Goal: Transaction & Acquisition: Purchase product/service

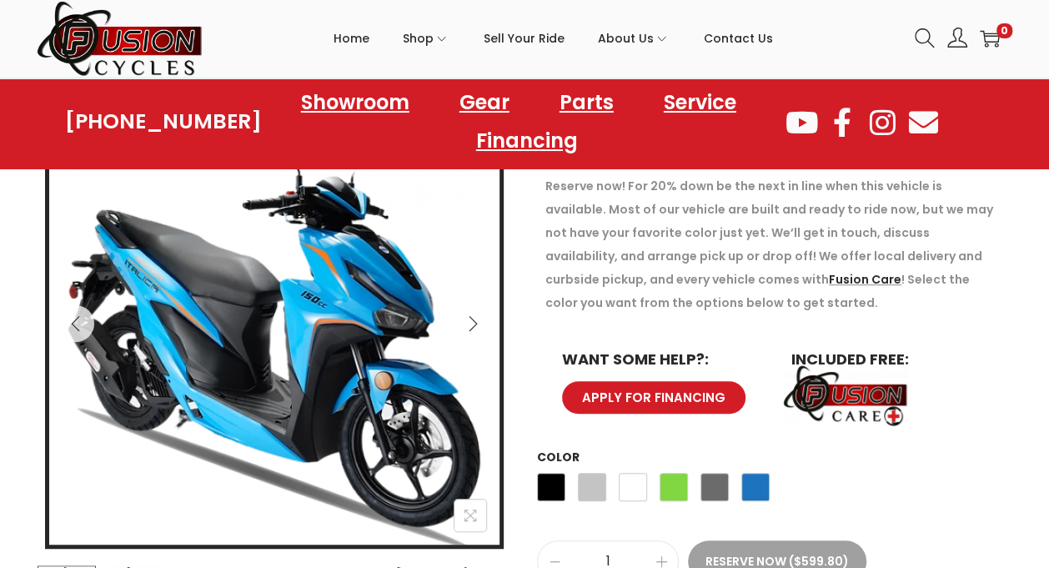
scroll to position [417, 0]
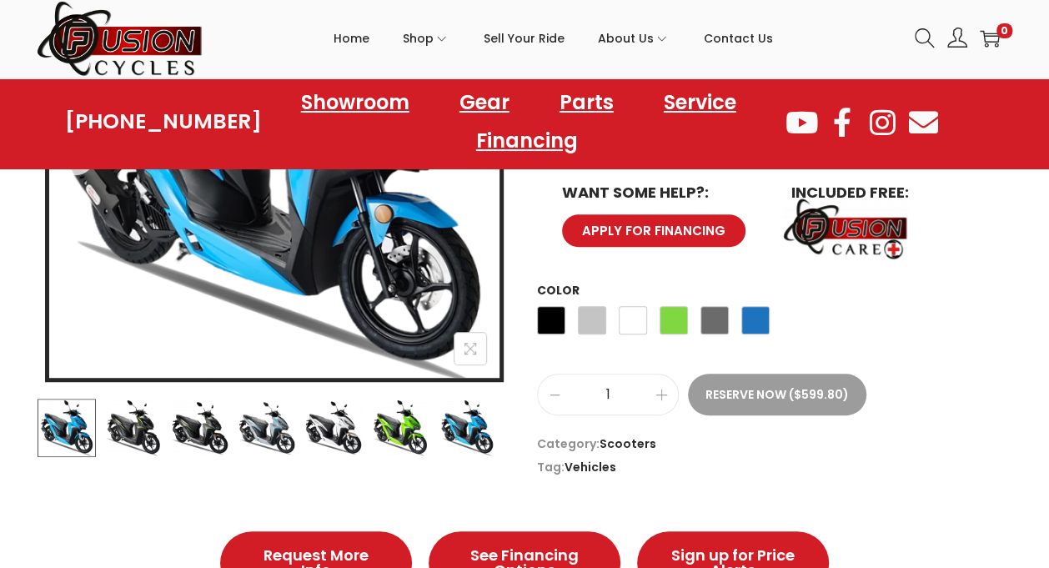
click at [736, 398] on button "Reserve Now ($599.80)" at bounding box center [777, 395] width 179 height 42
click at [685, 332] on span "Green" at bounding box center [674, 320] width 28 height 28
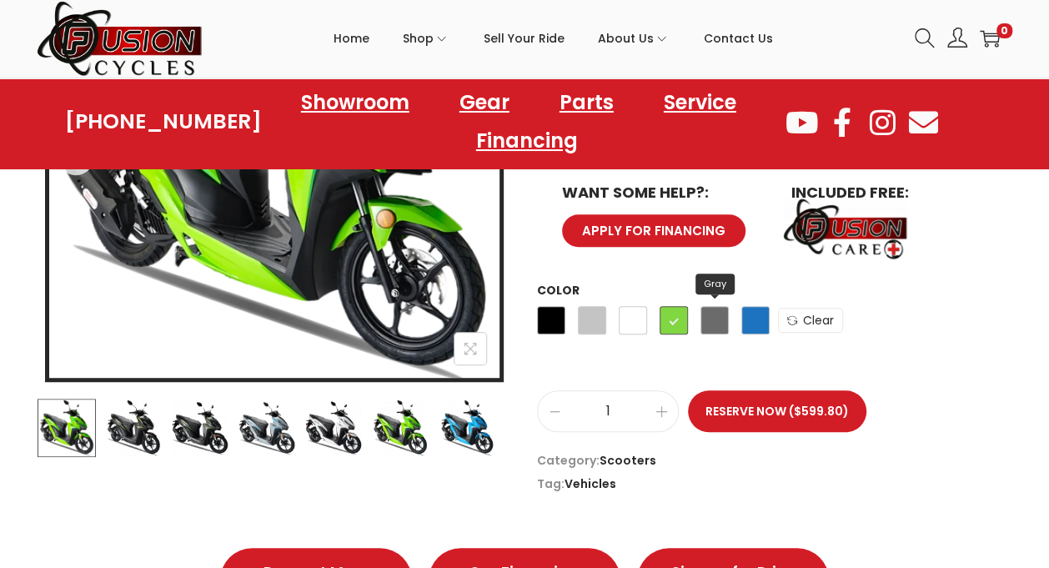
click at [714, 318] on span "Gray" at bounding box center [715, 320] width 28 height 28
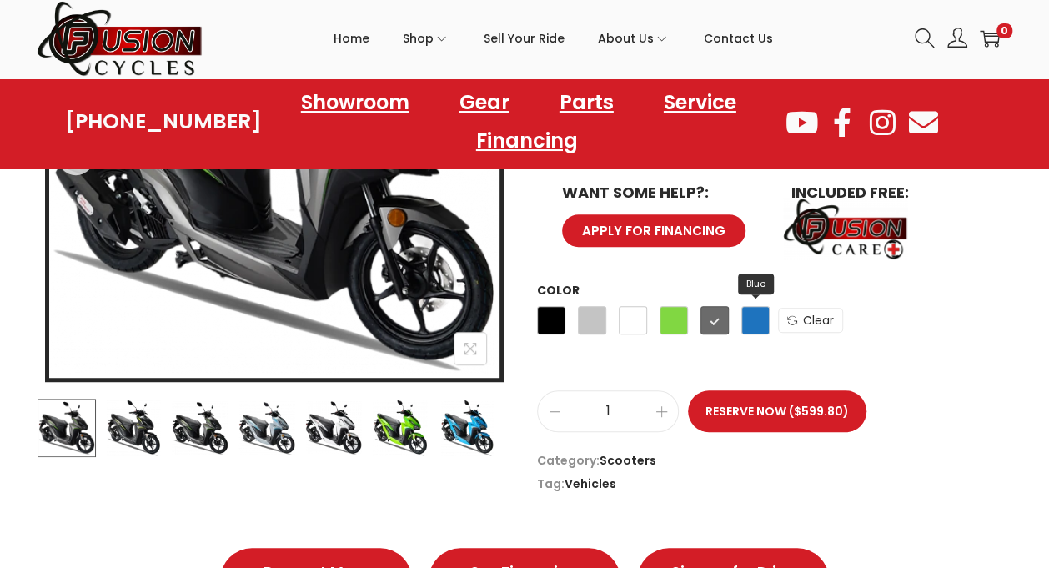
click at [758, 319] on span "Blue" at bounding box center [756, 320] width 28 height 28
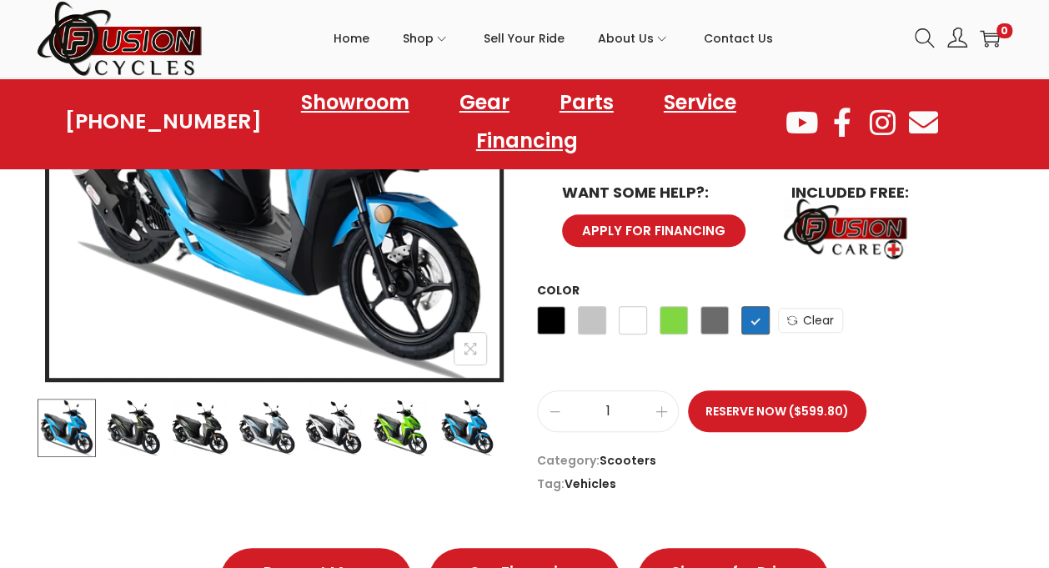
scroll to position [250, 0]
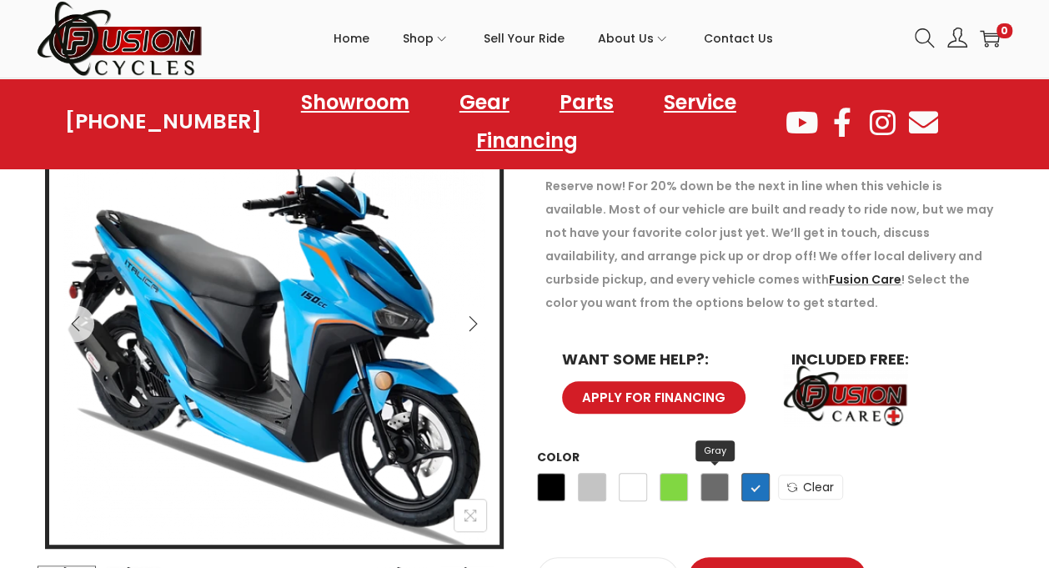
click at [710, 479] on span "Gray" at bounding box center [715, 487] width 28 height 28
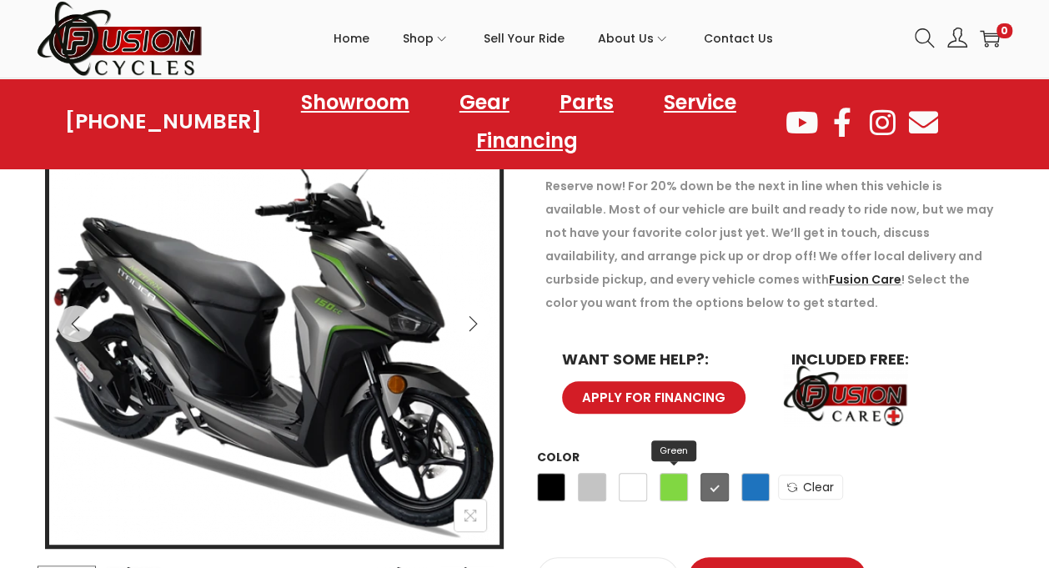
click at [670, 483] on span "Green" at bounding box center [674, 487] width 28 height 28
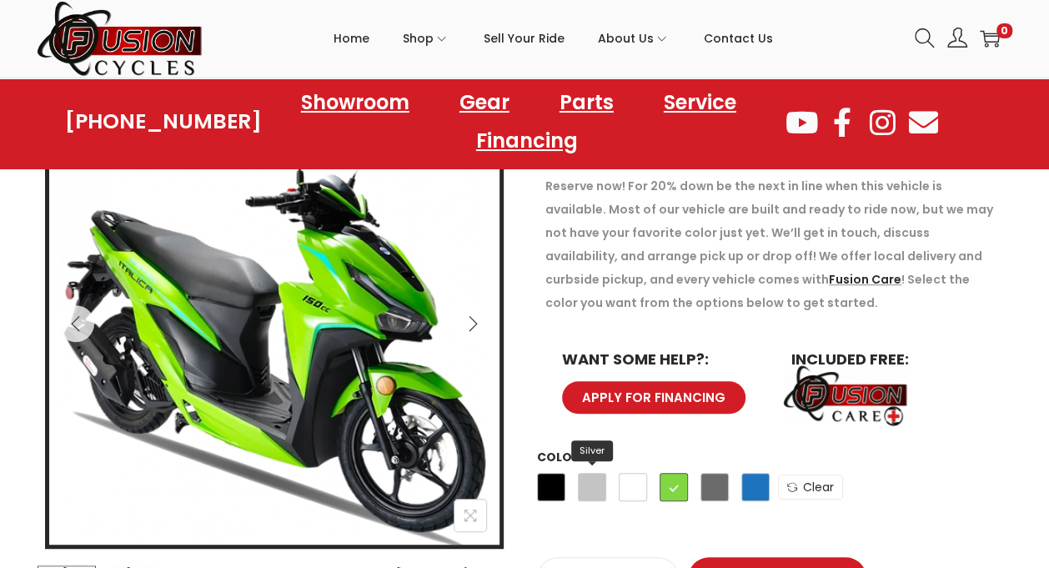
click at [600, 475] on span "Silver" at bounding box center [592, 487] width 28 height 28
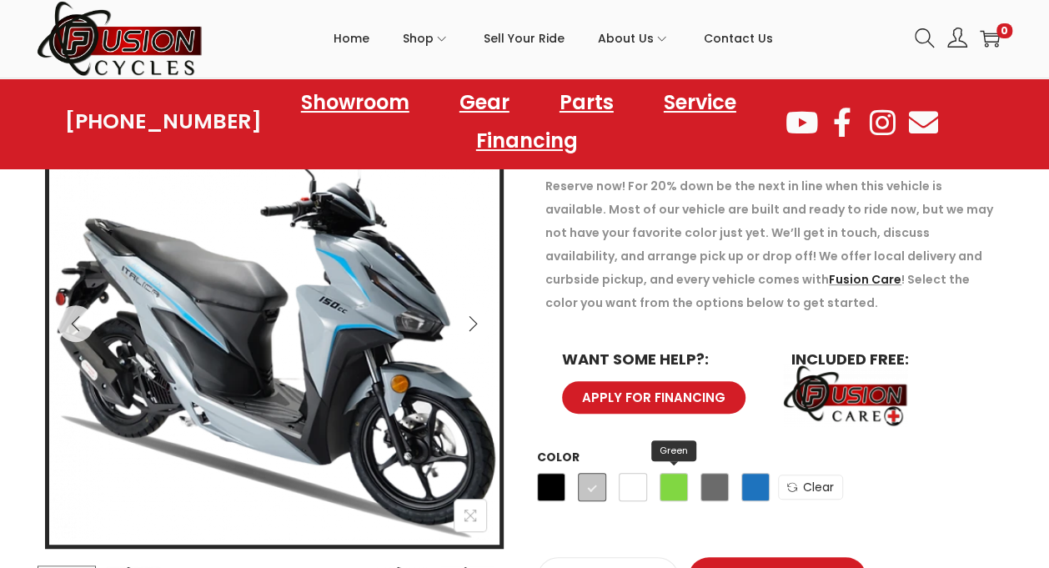
click at [662, 484] on span "Green" at bounding box center [674, 487] width 28 height 28
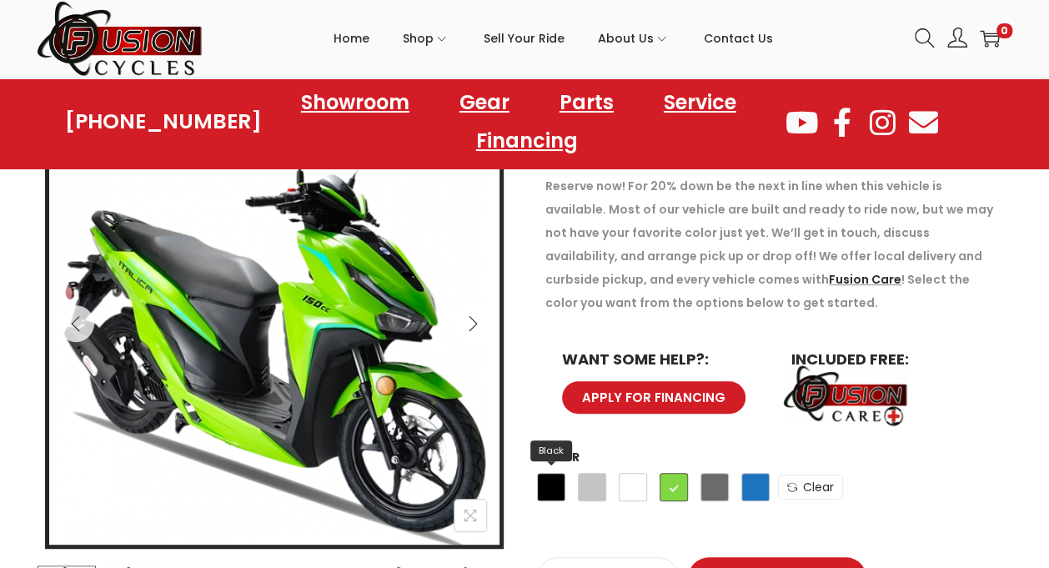
click at [553, 488] on span "Black" at bounding box center [551, 487] width 28 height 28
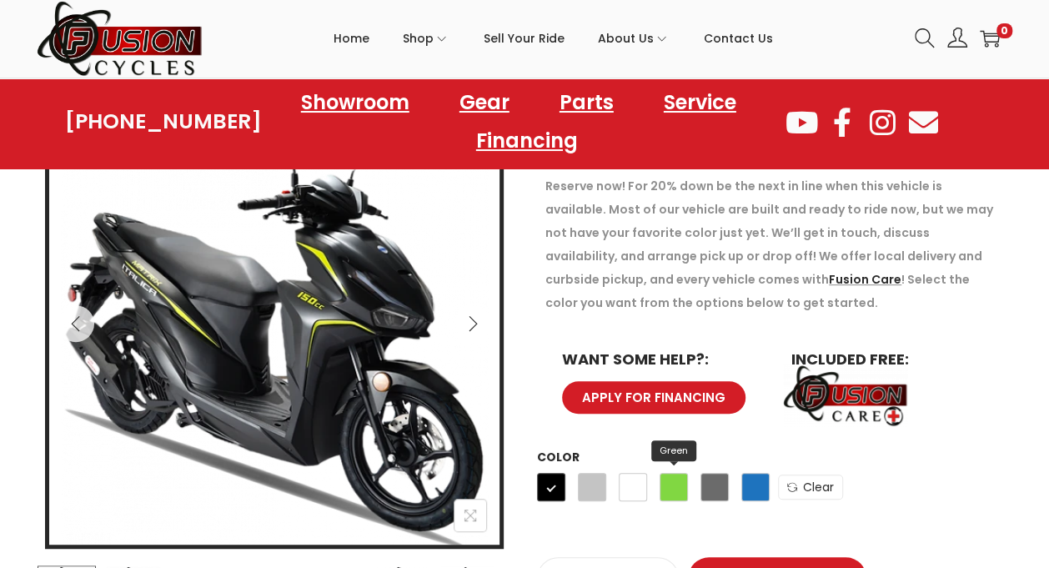
click at [662, 486] on span "Green" at bounding box center [674, 487] width 28 height 28
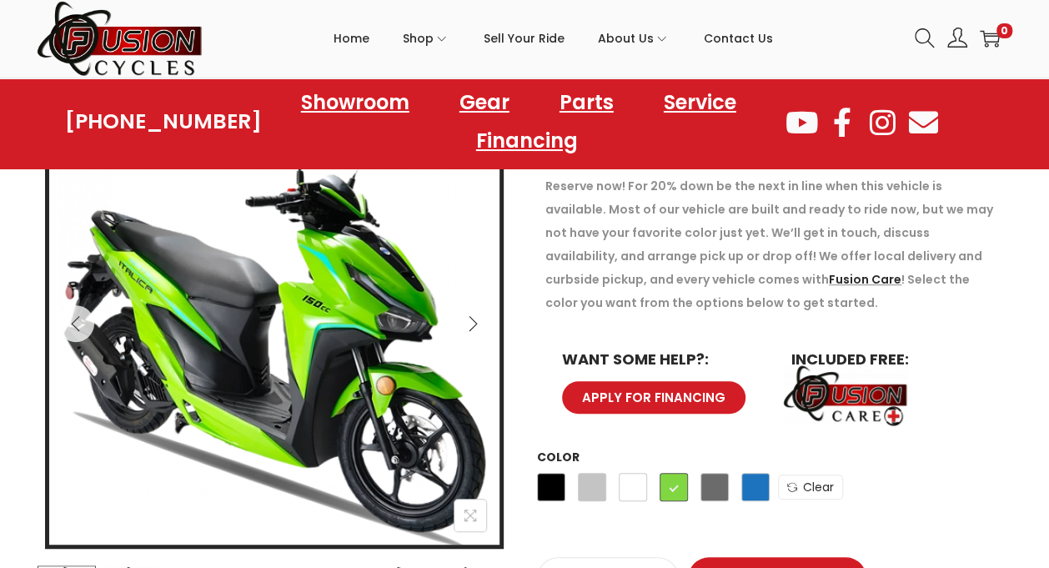
click at [612, 486] on div "Black Silver White Green Gray Blue" at bounding box center [653, 491] width 233 height 45
click at [597, 490] on span "Silver" at bounding box center [592, 487] width 28 height 28
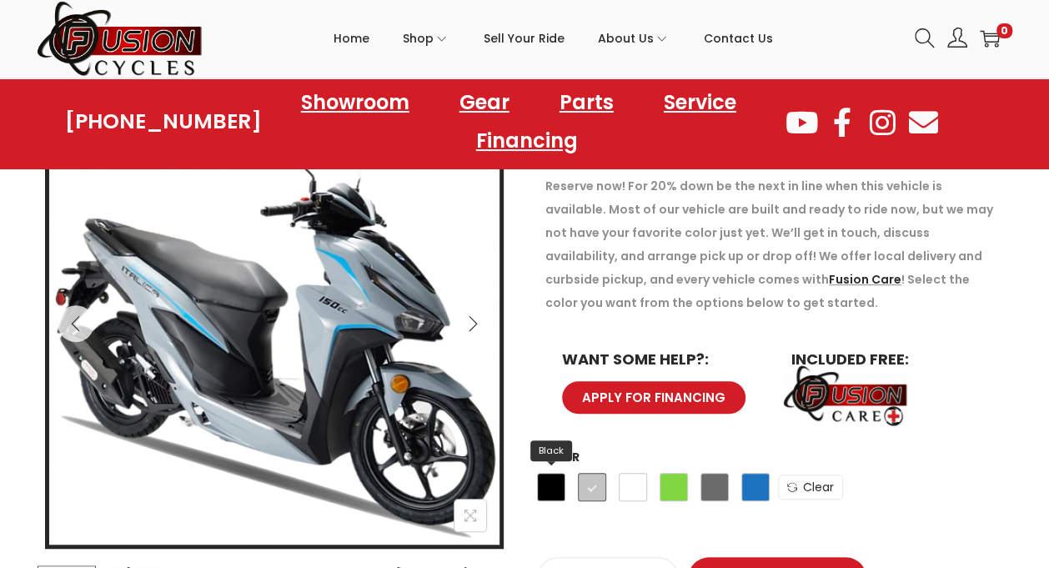
click at [563, 486] on span "Black" at bounding box center [551, 487] width 28 height 28
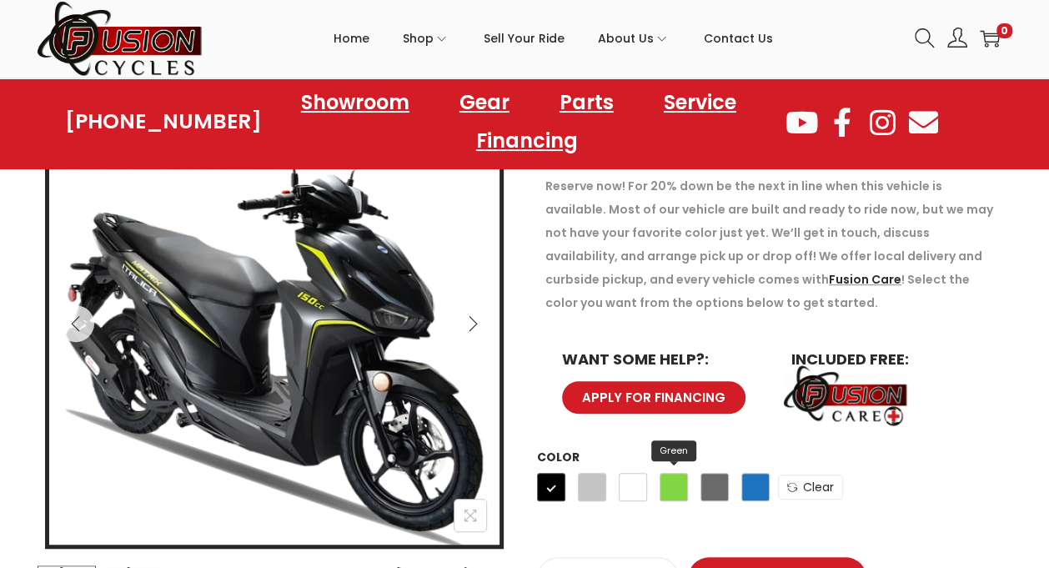
click at [677, 496] on span "Green" at bounding box center [674, 487] width 28 height 28
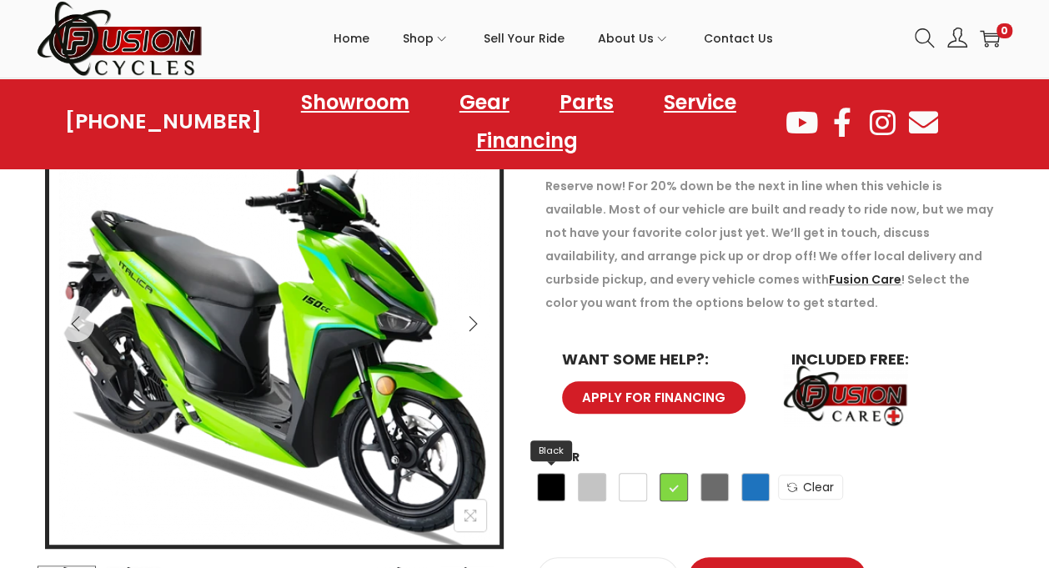
click at [554, 486] on span "Black" at bounding box center [551, 487] width 28 height 28
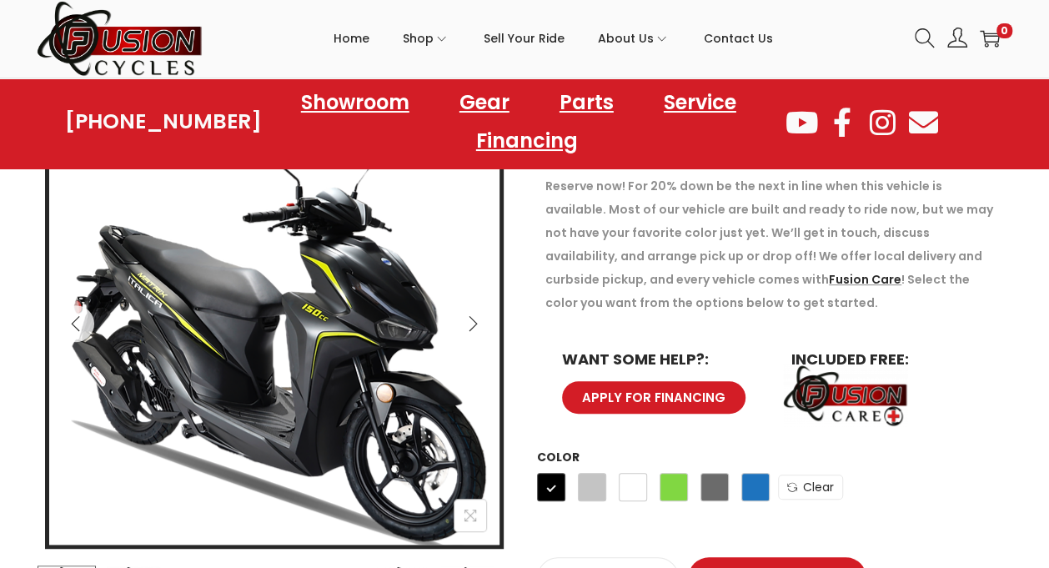
click at [391, 230] on img at bounding box center [270, 330] width 467 height 467
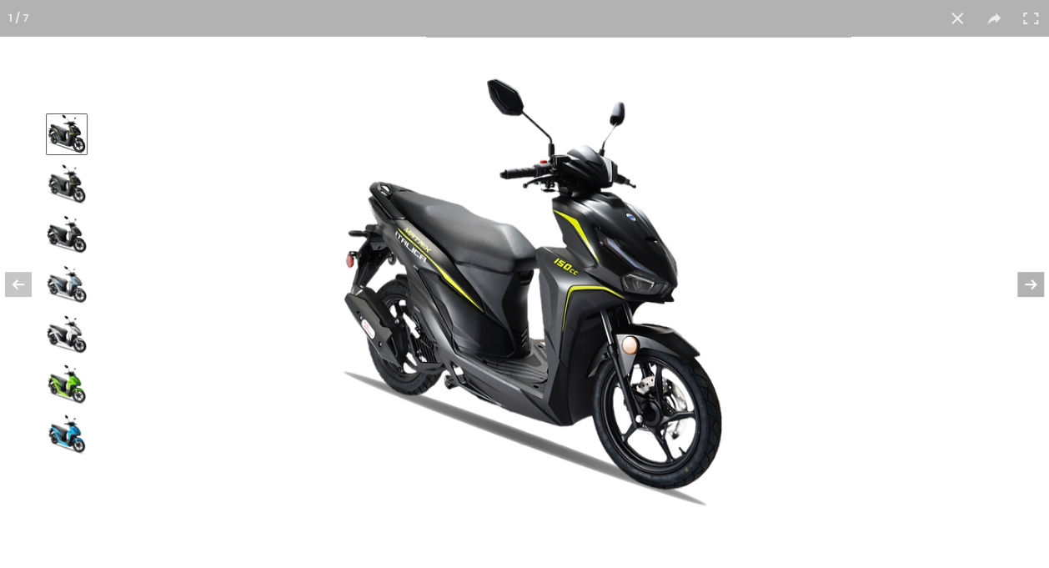
click at [1028, 280] on button at bounding box center [1020, 284] width 58 height 83
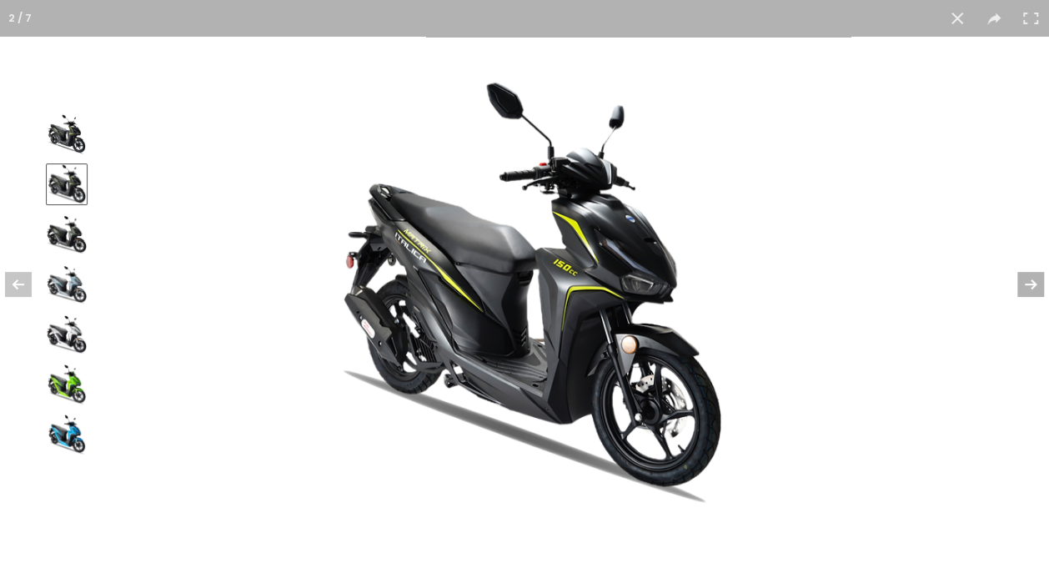
click at [1028, 280] on button at bounding box center [1020, 284] width 58 height 83
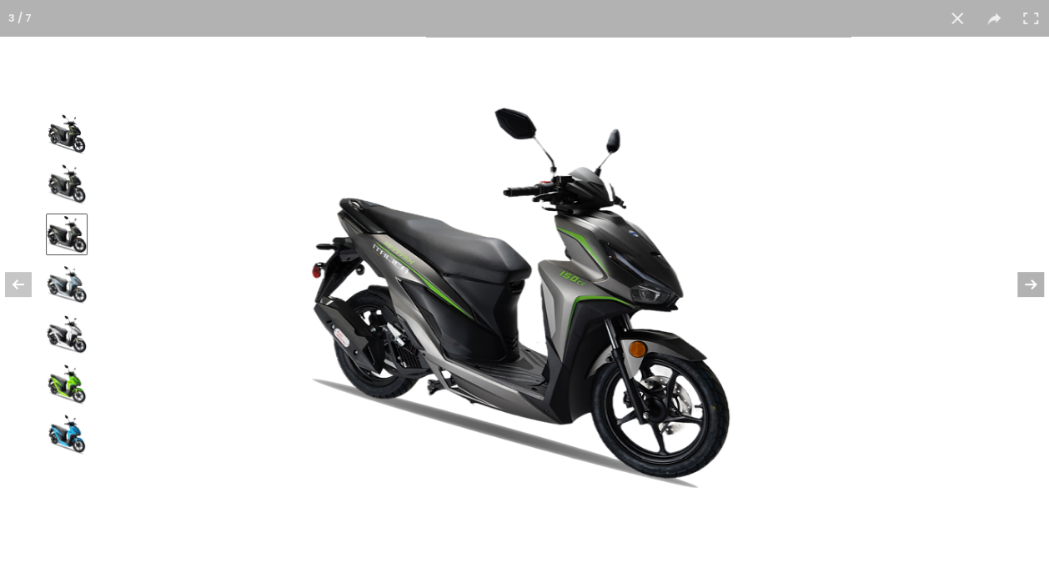
click at [1029, 280] on button at bounding box center [1020, 284] width 58 height 83
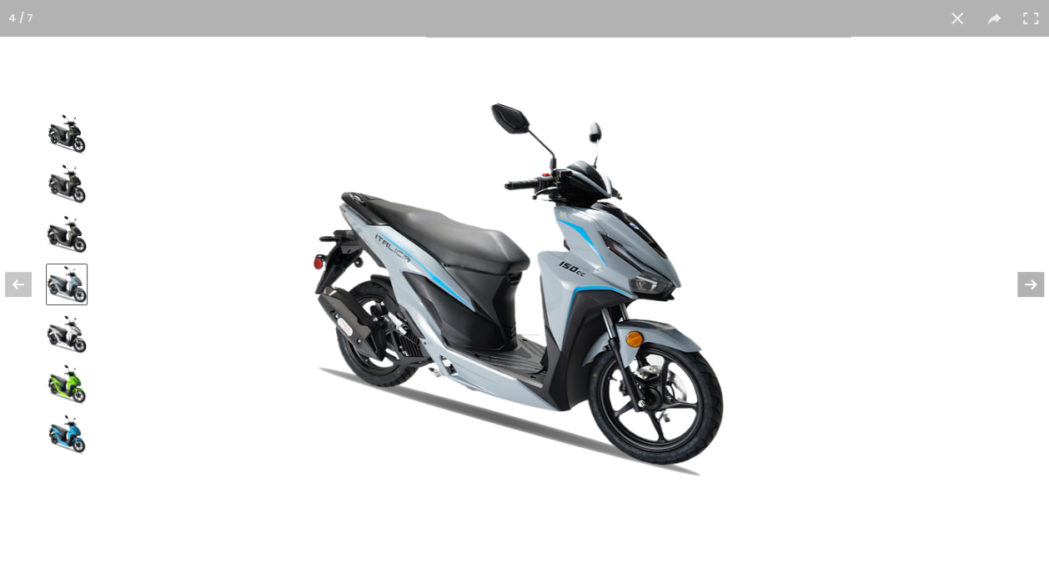
click at [1029, 280] on button at bounding box center [1020, 284] width 58 height 83
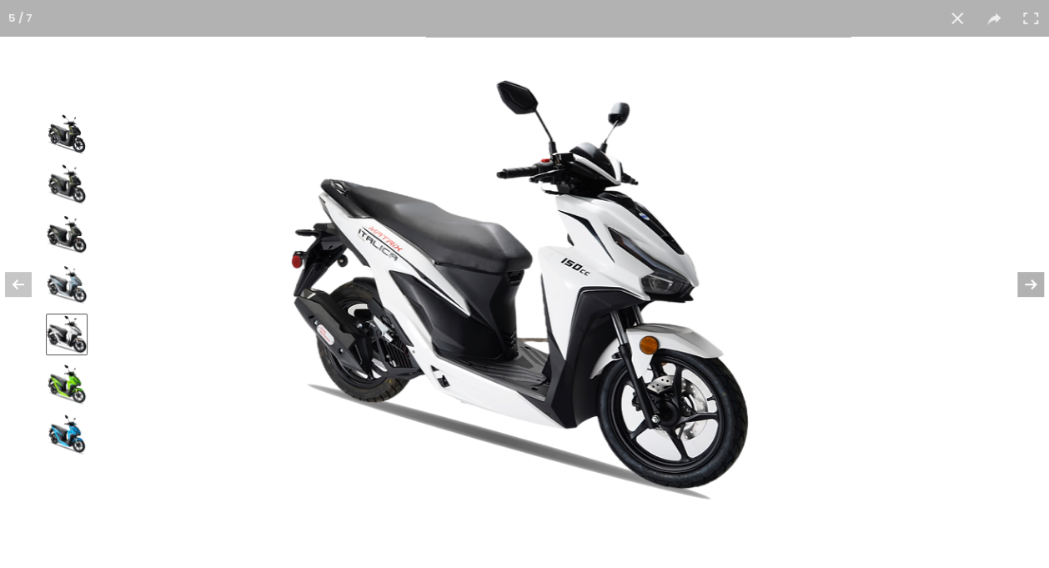
click at [1026, 281] on button at bounding box center [1020, 284] width 58 height 83
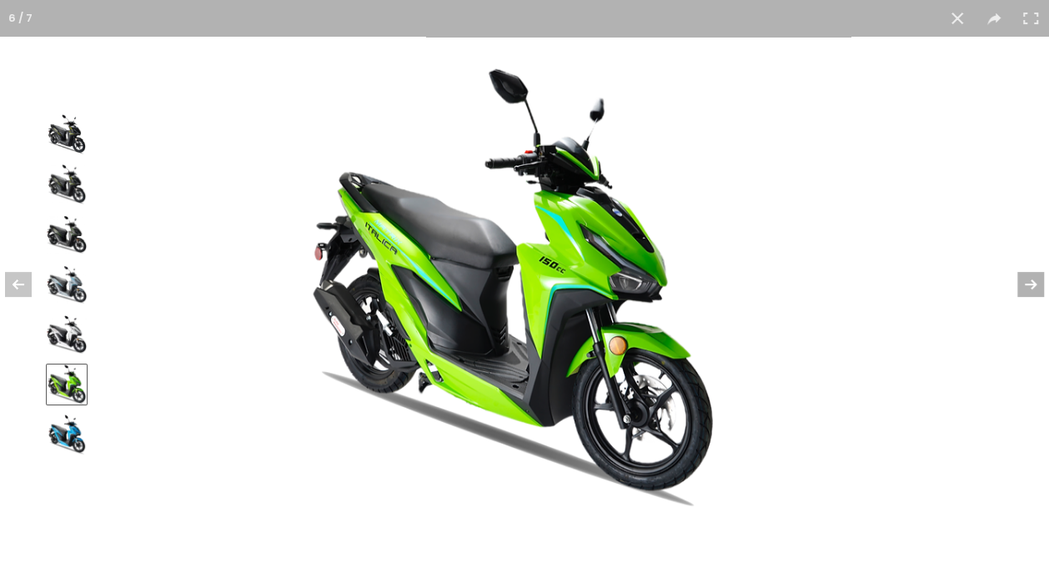
click at [1028, 282] on button at bounding box center [1020, 284] width 58 height 83
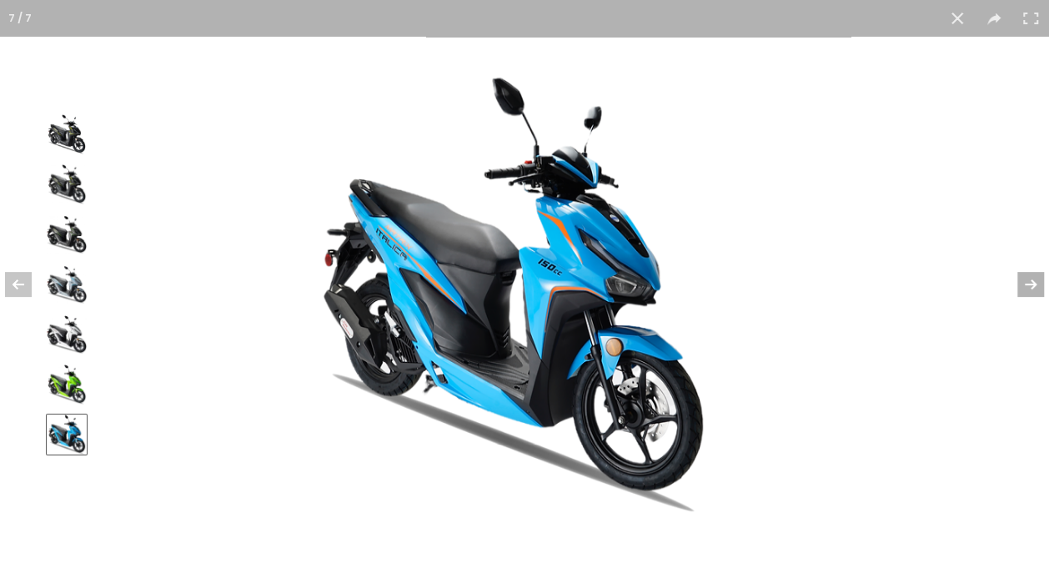
click at [1026, 282] on button at bounding box center [1020, 284] width 58 height 83
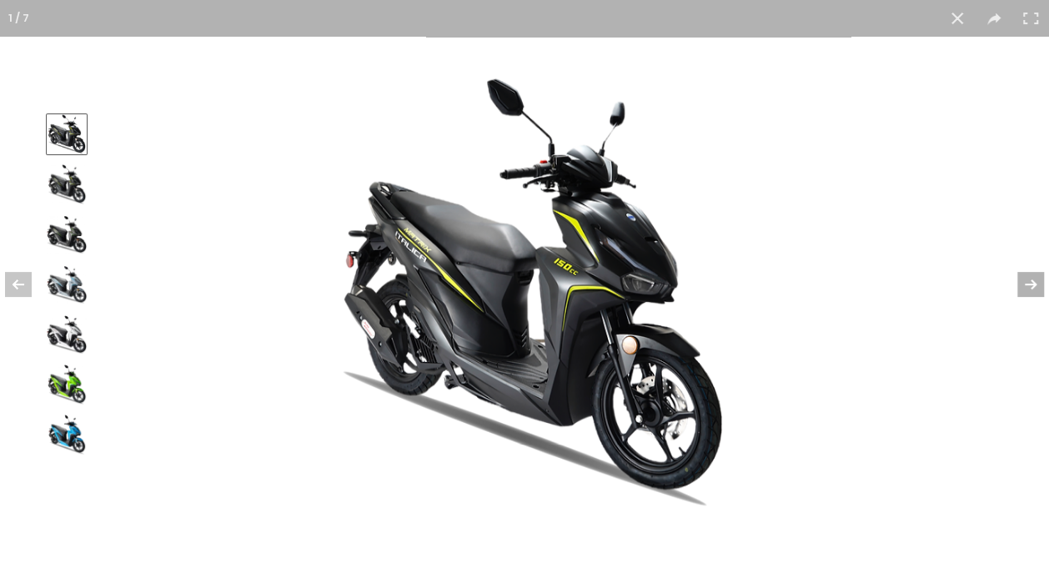
click at [1026, 282] on button at bounding box center [1020, 284] width 58 height 83
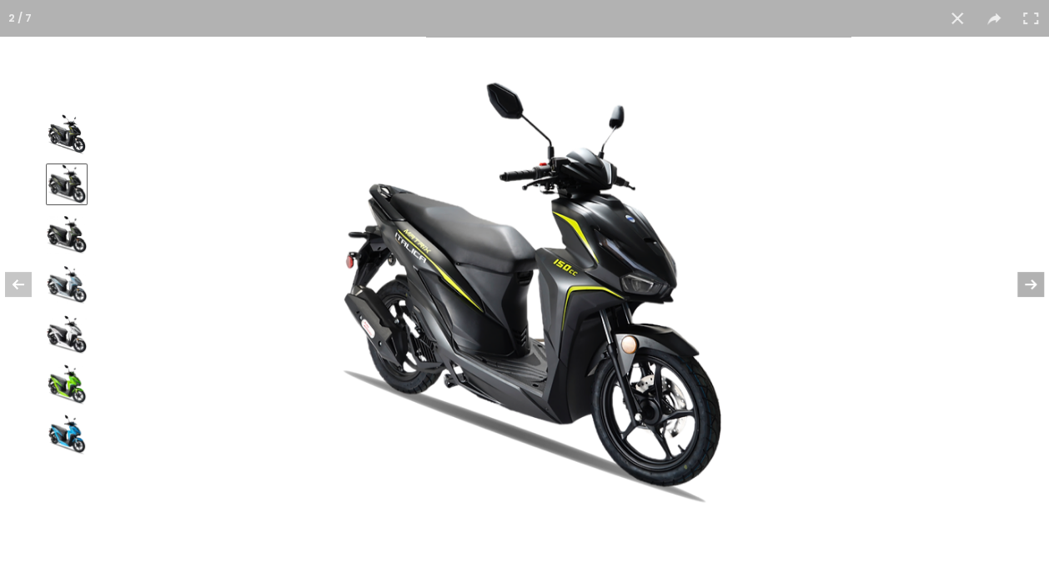
click at [1026, 282] on button at bounding box center [1020, 284] width 58 height 83
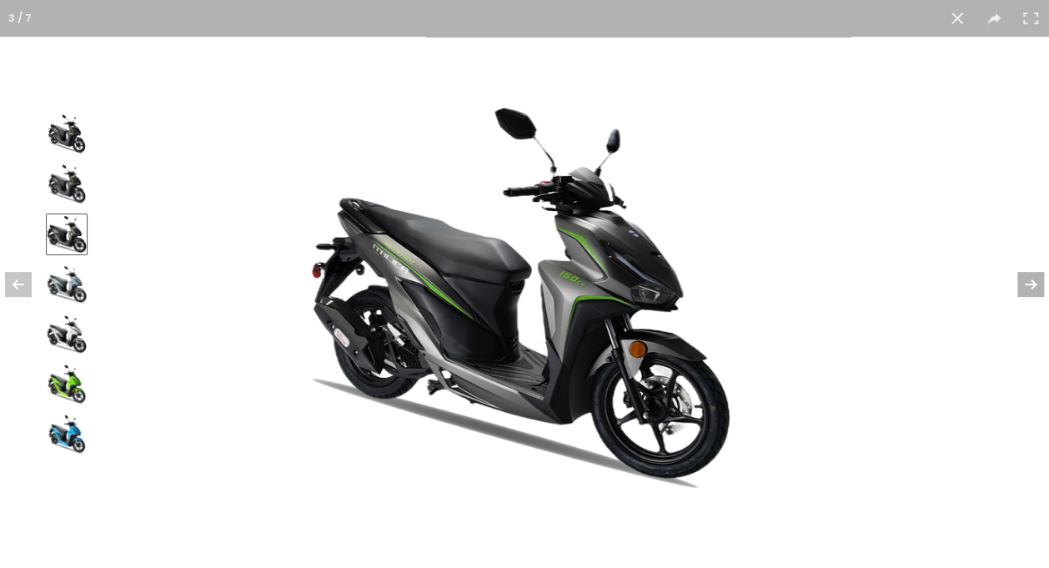
click at [1026, 282] on button at bounding box center [1020, 284] width 58 height 83
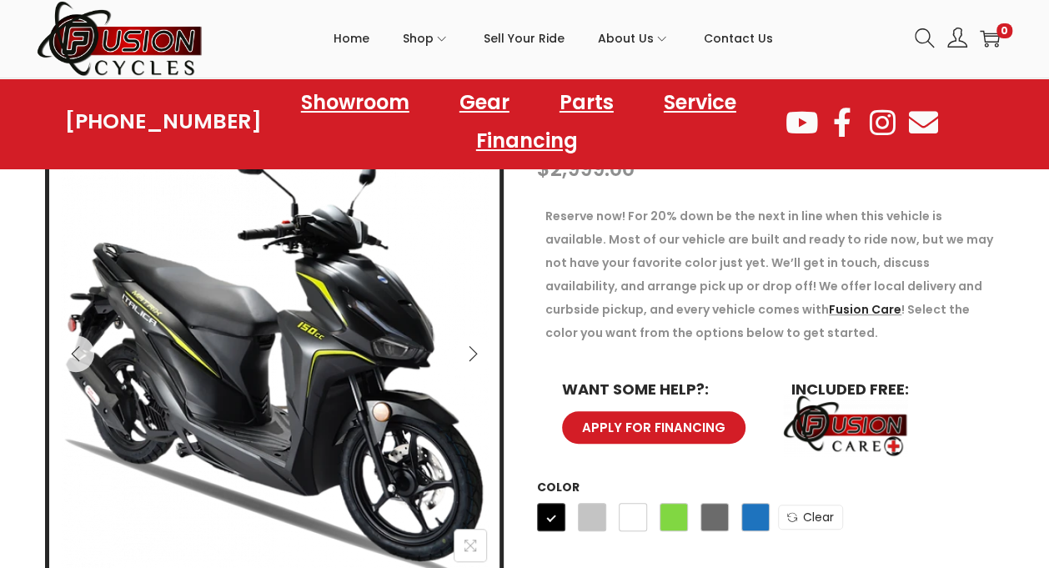
scroll to position [304, 0]
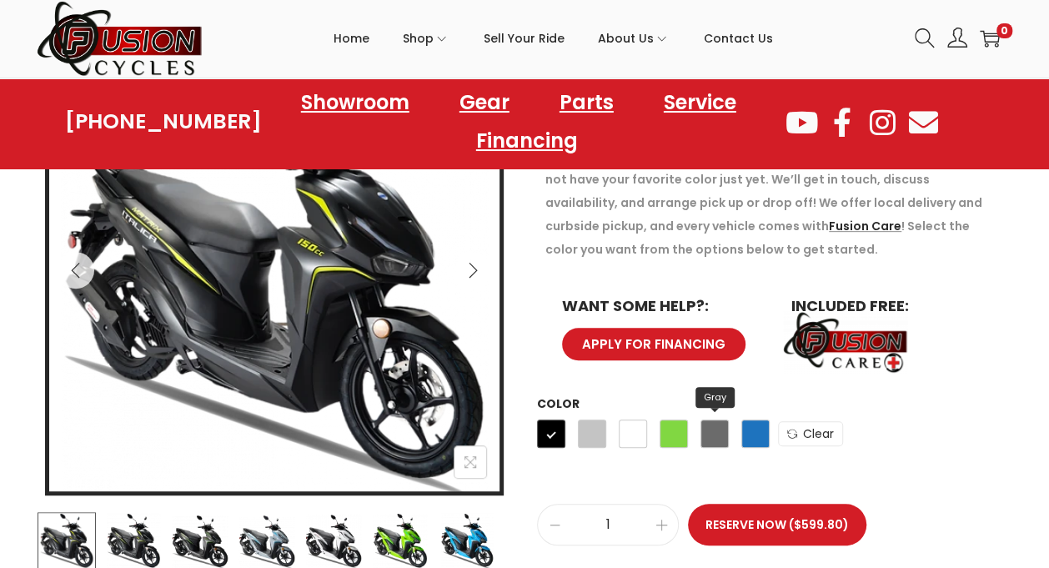
click at [714, 440] on span "Gray" at bounding box center [715, 434] width 28 height 28
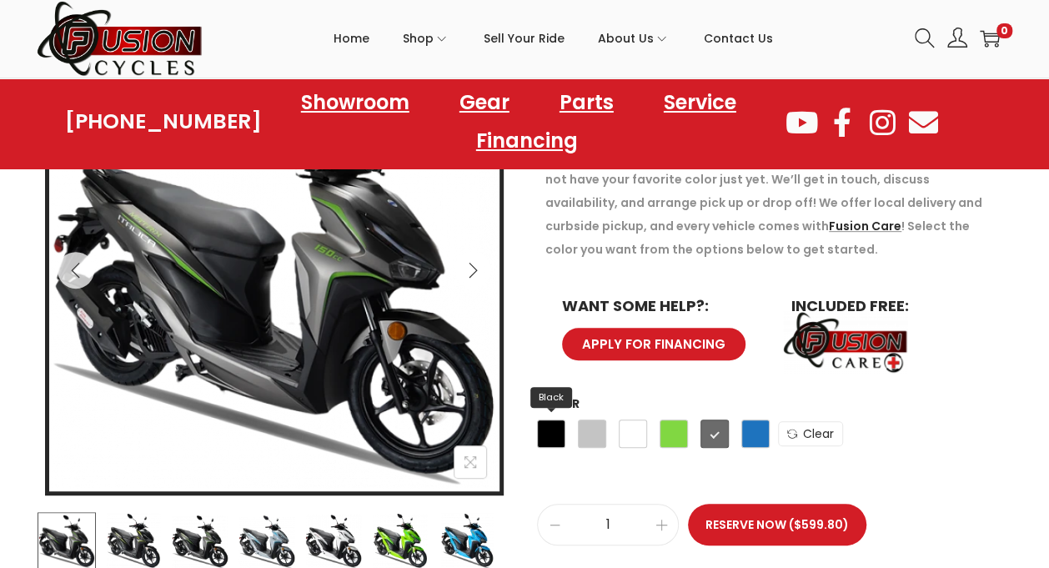
click at [550, 420] on span "Black" at bounding box center [551, 434] width 28 height 28
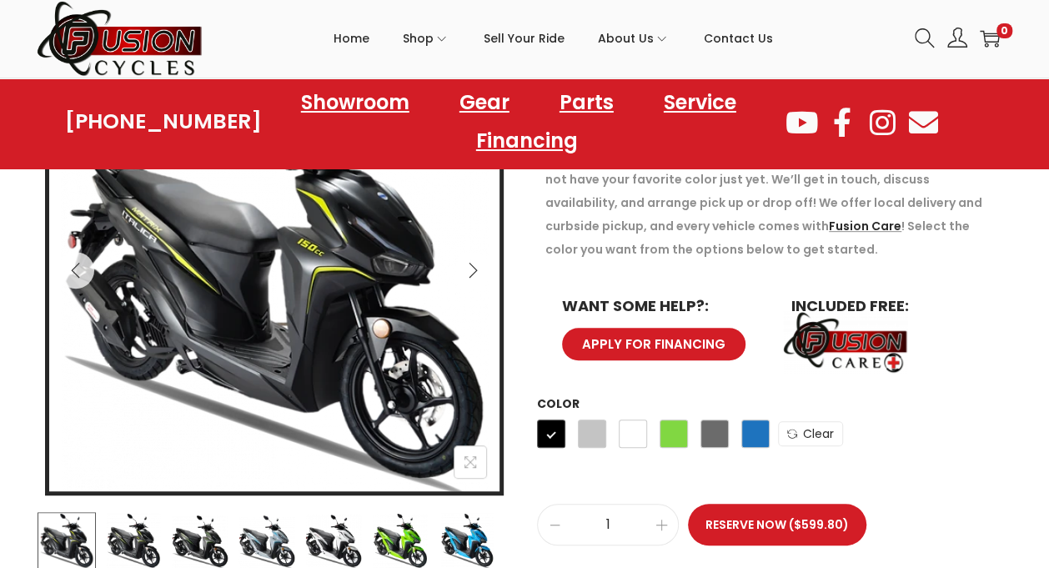
click at [346, 294] on img at bounding box center [271, 272] width 467 height 467
